Goal: Task Accomplishment & Management: Manage account settings

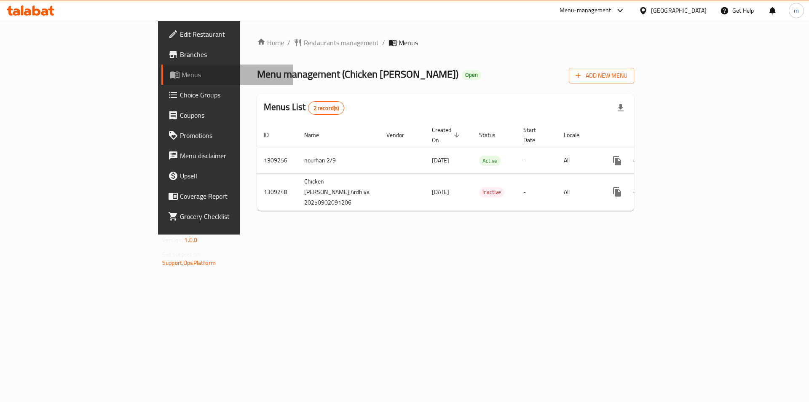
click at [182, 78] on span "Menus" at bounding box center [234, 75] width 105 height 10
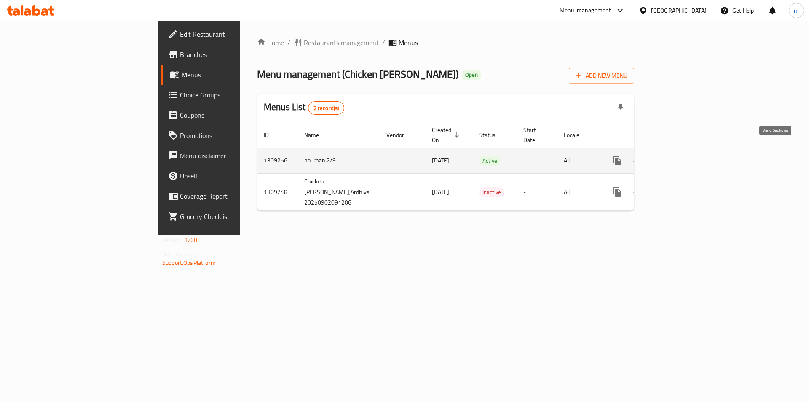
click at [683, 156] on icon "enhanced table" at bounding box center [678, 161] width 10 height 10
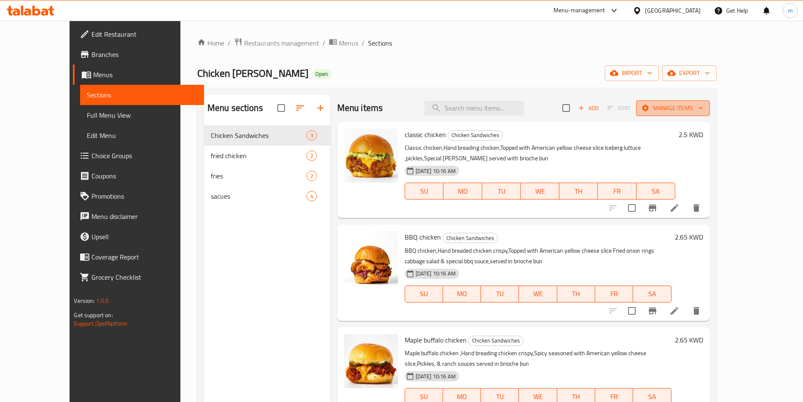
click at [710, 108] on button "Manage items" at bounding box center [673, 108] width 74 height 16
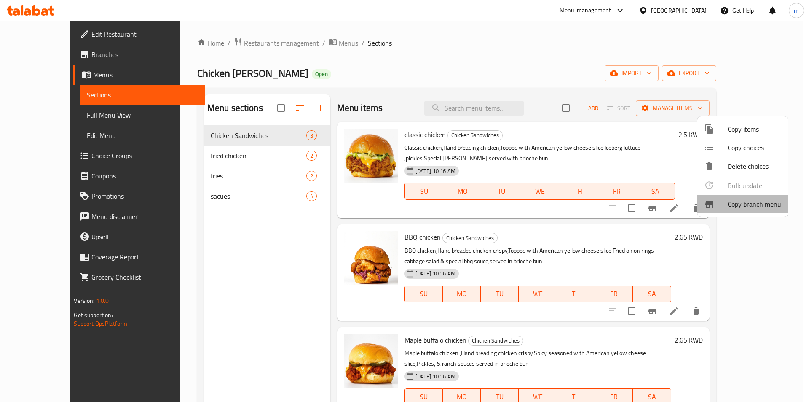
click at [757, 206] on span "Copy branch menu" at bounding box center [755, 204] width 54 height 10
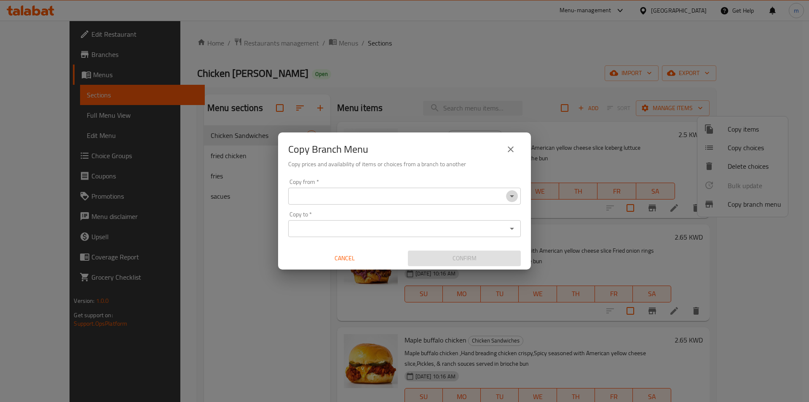
click at [515, 200] on icon "Open" at bounding box center [512, 196] width 10 height 10
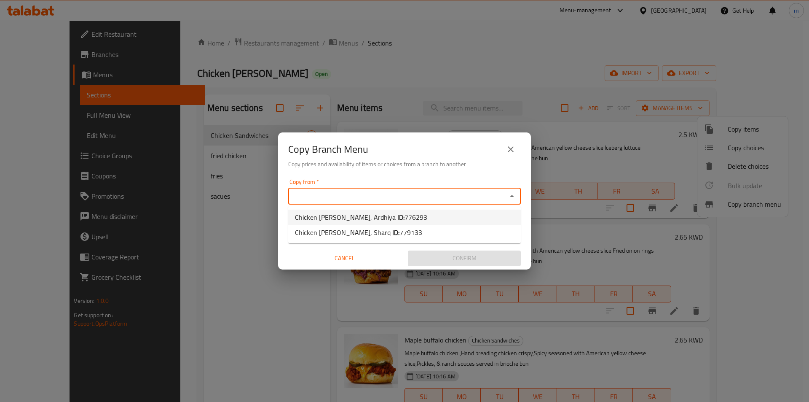
click at [462, 214] on li "Chicken [PERSON_NAME], Ardhiya ID: 776293" at bounding box center [404, 216] width 233 height 15
type input "Chicken [PERSON_NAME], Ardhiya"
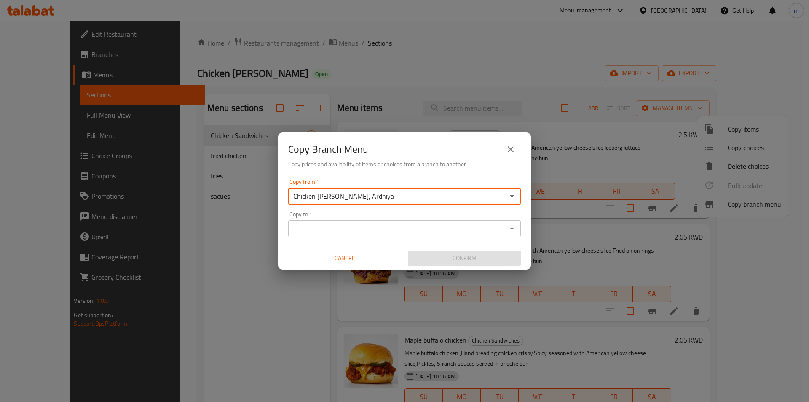
click at [407, 234] on input "Copy to   *" at bounding box center [398, 229] width 214 height 12
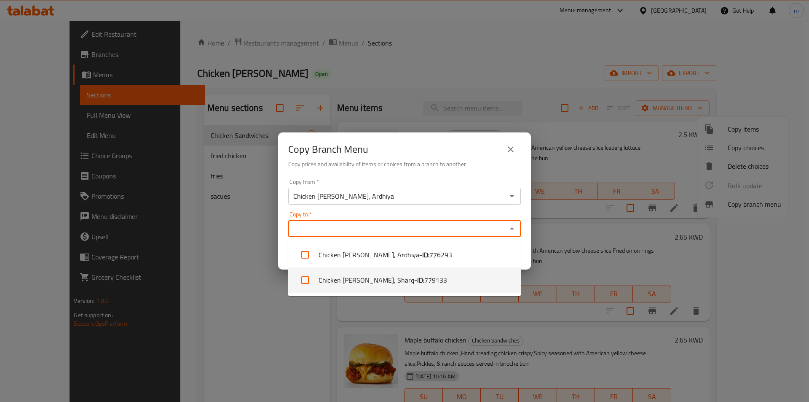
click at [424, 279] on span "779133" at bounding box center [435, 280] width 23 height 10
checkbox input "true"
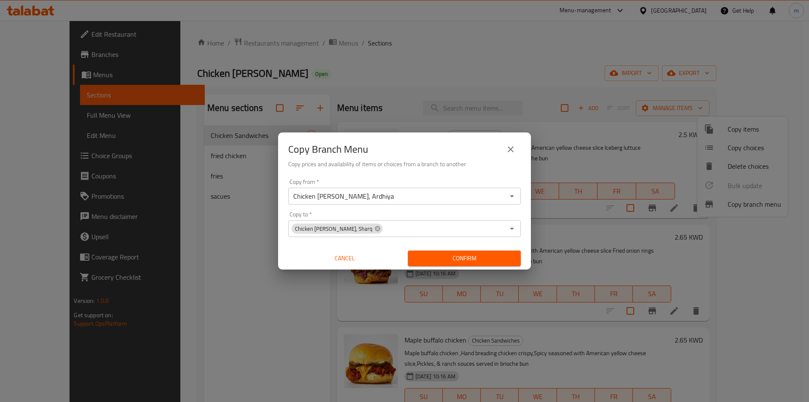
click at [269, 282] on div "Copy Branch Menu Copy prices and availability of items or choices from a branch…" at bounding box center [404, 201] width 809 height 402
click at [431, 259] on span "Confirm" at bounding box center [464, 258] width 99 height 11
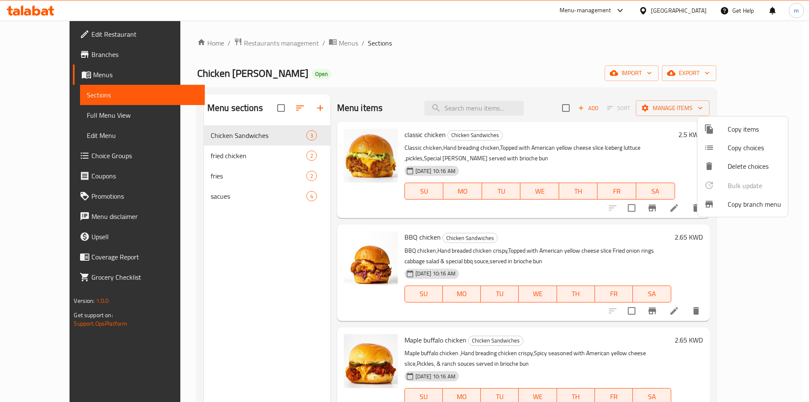
click at [574, 72] on div at bounding box center [404, 201] width 809 height 402
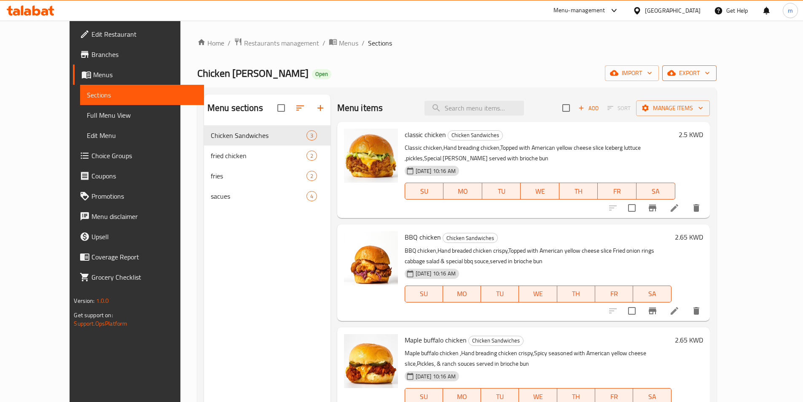
click at [711, 75] on icon "button" at bounding box center [707, 73] width 8 height 8
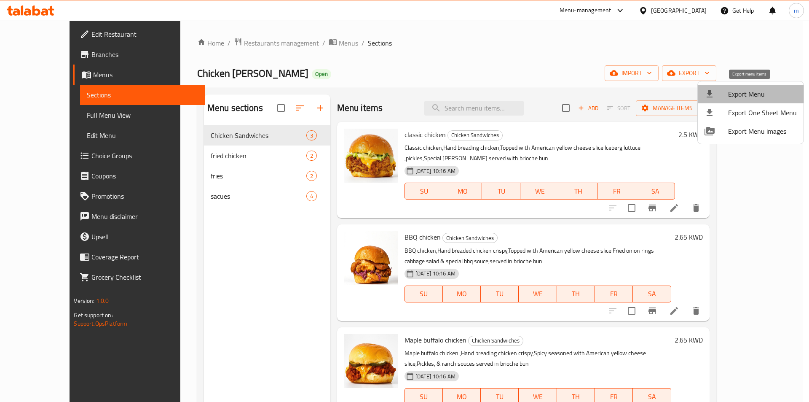
click at [757, 93] on span "Export Menu" at bounding box center [762, 94] width 69 height 10
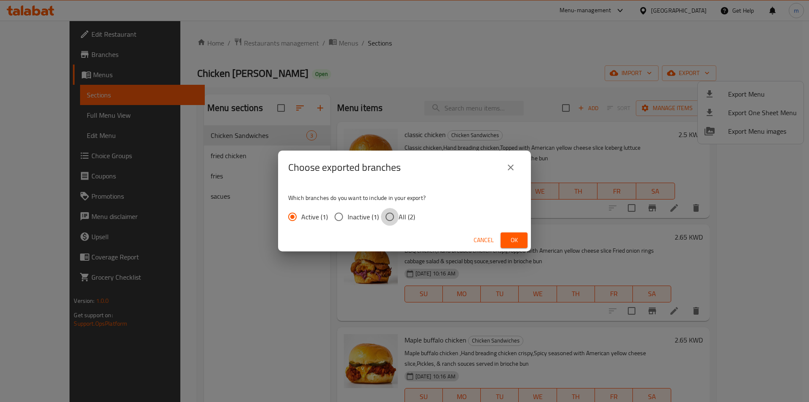
click at [388, 218] on input "All (2)" at bounding box center [390, 217] width 18 height 18
radio input "true"
click at [518, 239] on span "Ok" at bounding box center [513, 240] width 13 height 11
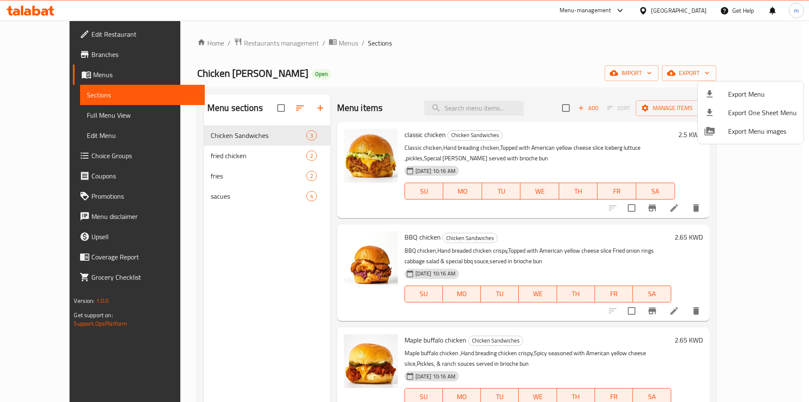
click at [51, 115] on div at bounding box center [404, 201] width 809 height 402
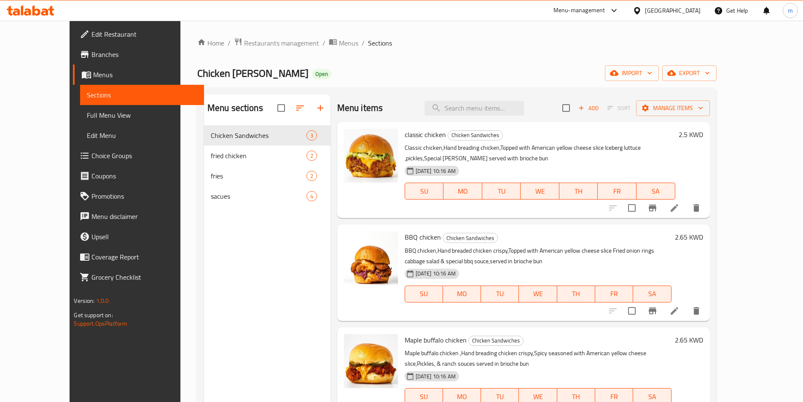
click at [87, 115] on span "Full Menu View" at bounding box center [142, 115] width 110 height 10
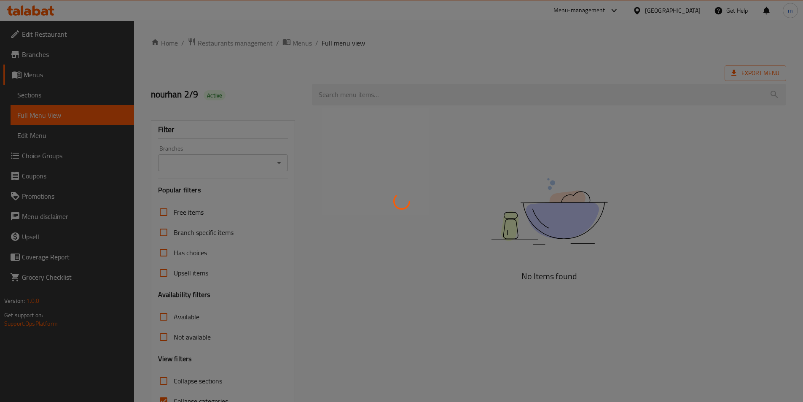
click at [411, 46] on div at bounding box center [401, 201] width 803 height 402
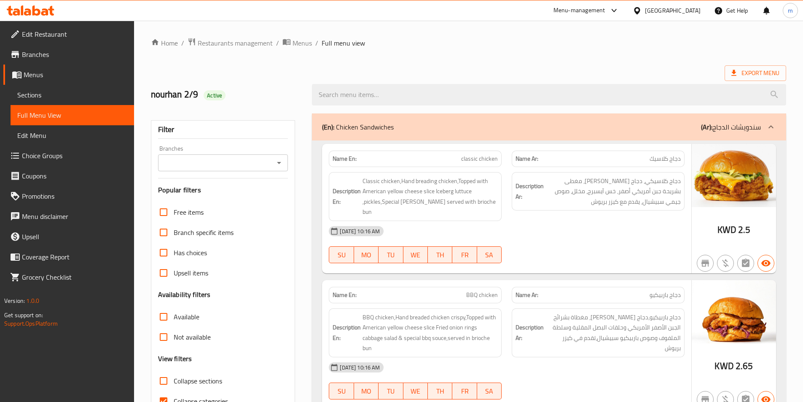
click at [690, 13] on div "[GEOGRAPHIC_DATA]" at bounding box center [673, 10] width 56 height 9
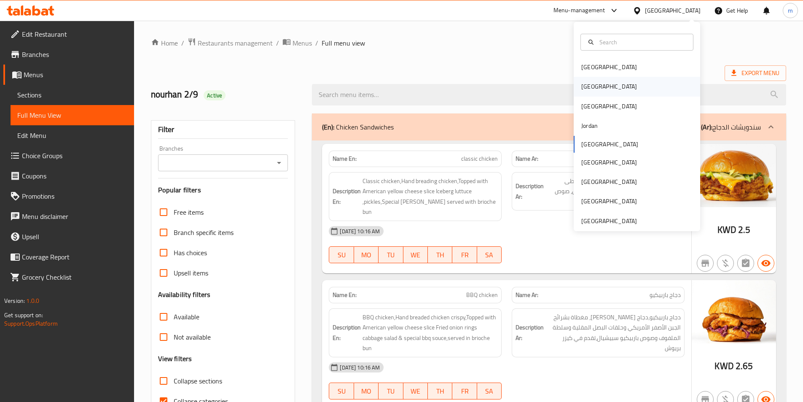
click at [612, 87] on div "Egypt" at bounding box center [637, 86] width 126 height 19
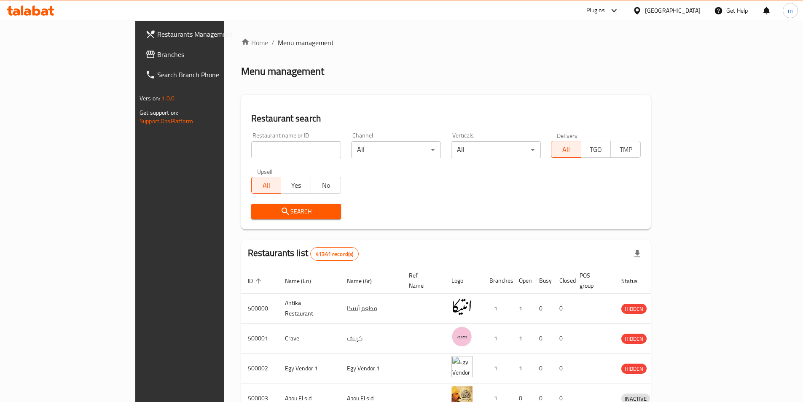
click at [696, 12] on div "Egypt" at bounding box center [673, 10] width 56 height 9
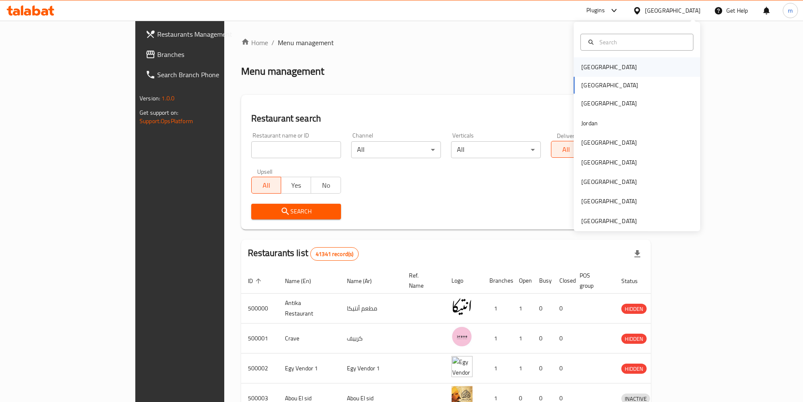
click at [636, 69] on div "Bahrain" at bounding box center [637, 66] width 126 height 19
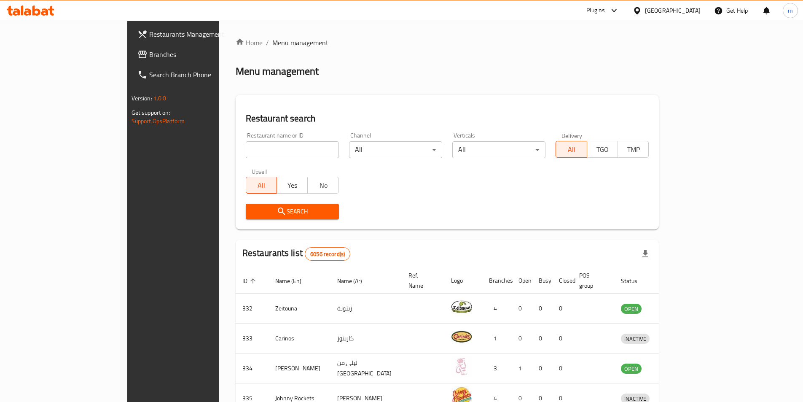
click at [685, 11] on div "Bahrain" at bounding box center [673, 10] width 56 height 9
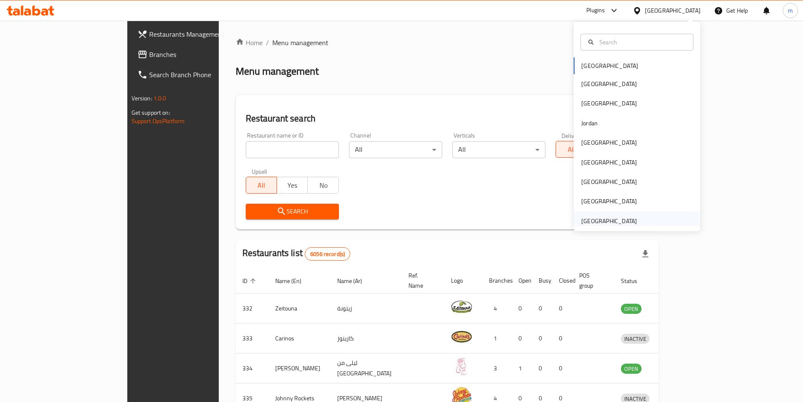
click at [609, 225] on div "United Arab Emirates" at bounding box center [609, 220] width 56 height 9
